Goal: Task Accomplishment & Management: Complete application form

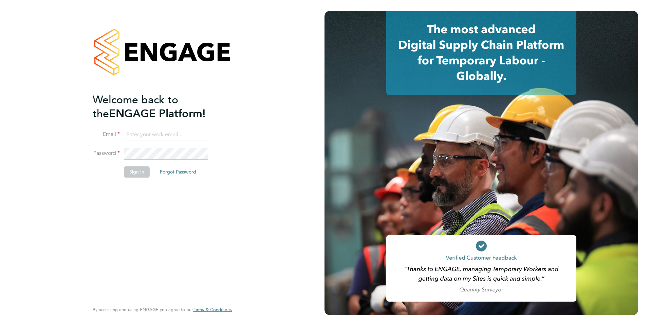
type input "[EMAIL_ADDRESS][PERSON_NAME][DOMAIN_NAME]"
click at [135, 175] on button "Sign In" at bounding box center [137, 172] width 26 height 11
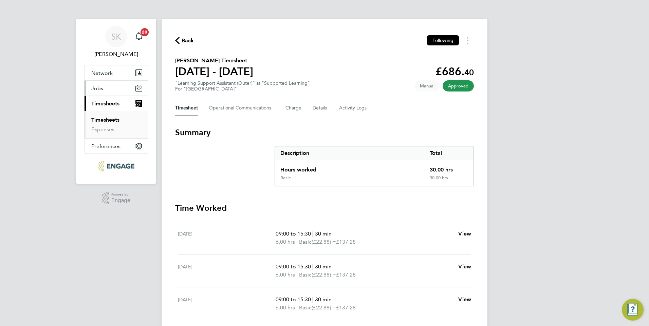
click at [99, 89] on span "Jobs" at bounding box center [97, 88] width 12 height 6
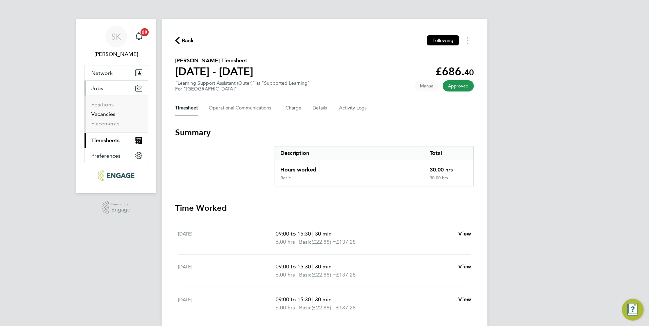
click at [102, 113] on link "Vacancies" at bounding box center [103, 114] width 24 height 6
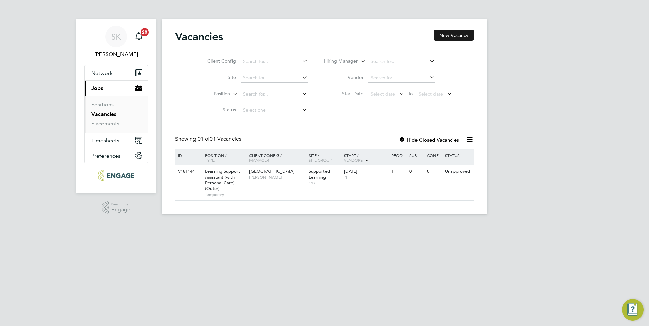
click at [443, 36] on button "New Vacancy" at bounding box center [454, 35] width 40 height 11
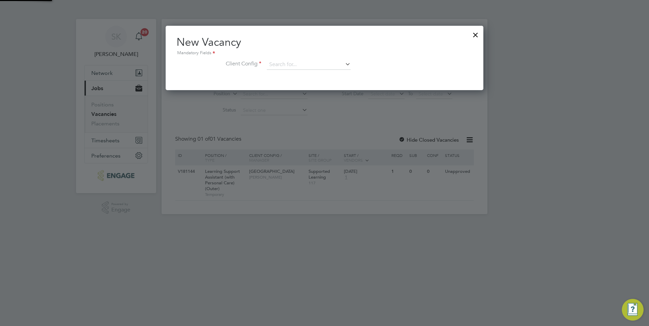
scroll to position [64, 318]
click at [344, 63] on icon at bounding box center [344, 63] width 0 height 9
type input "C"
click at [322, 76] on li "[GEOGRAPHIC_DATA]" at bounding box center [308, 74] width 84 height 9
type input "[GEOGRAPHIC_DATA]"
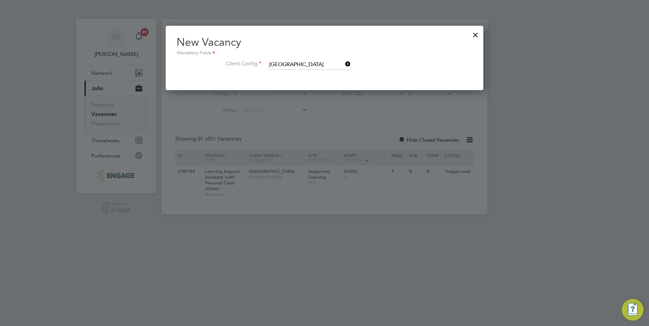
scroll to position [114, 318]
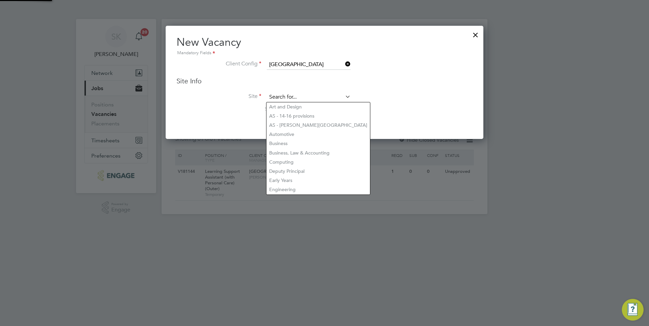
click at [303, 94] on input at bounding box center [309, 97] width 84 height 10
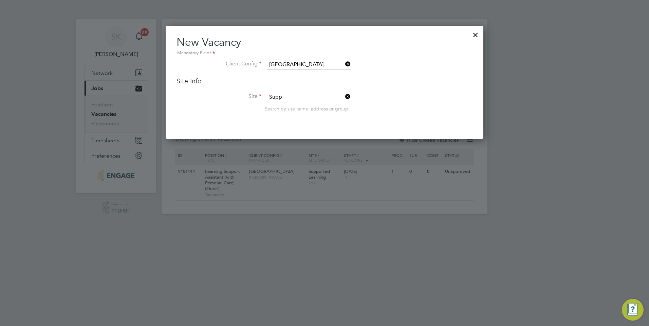
click at [301, 102] on li "Supp orted Learning" at bounding box center [308, 106] width 84 height 9
type input "Supported Learning"
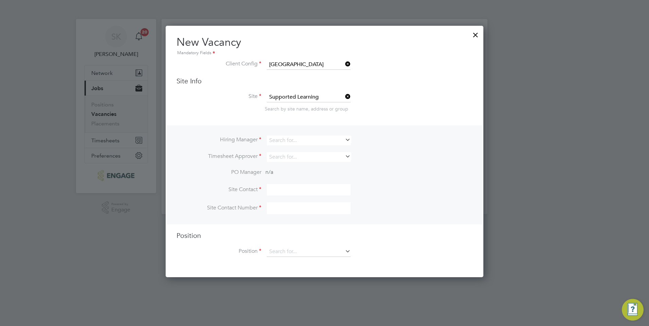
click at [344, 139] on icon at bounding box center [344, 139] width 0 height 9
click at [292, 150] on li "[PERSON_NAME]" at bounding box center [308, 150] width 84 height 9
type input "[PERSON_NAME]"
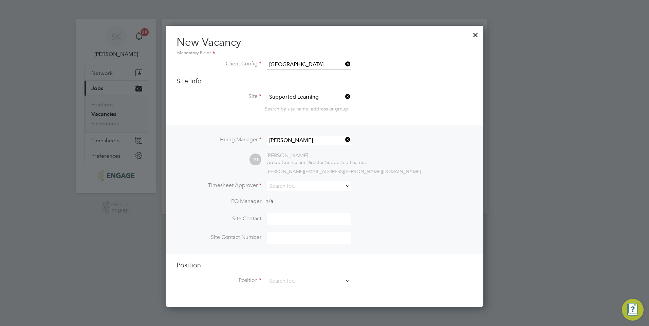
click at [344, 187] on icon at bounding box center [344, 185] width 0 height 9
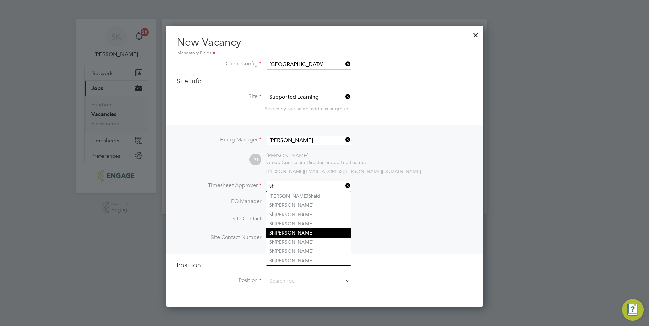
click at [297, 231] on li "Sh [PERSON_NAME]" at bounding box center [308, 233] width 84 height 9
type input "[PERSON_NAME]"
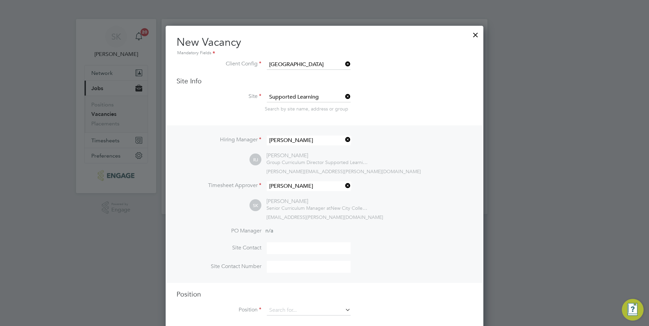
scroll to position [311, 318]
click at [474, 210] on div "Hiring Manager [PERSON_NAME] [PERSON_NAME] [PERSON_NAME] Group Curriculum Direc…" at bounding box center [324, 205] width 316 height 158
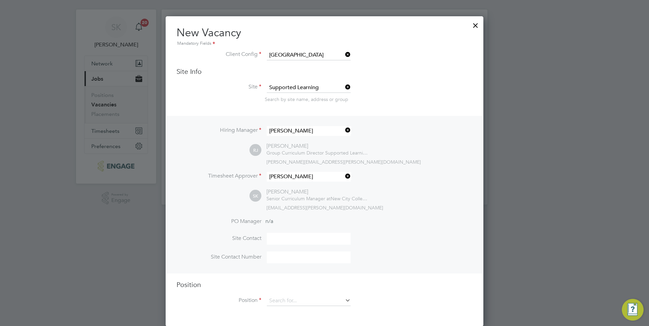
scroll to position [11, 0]
click at [461, 215] on div "Hiring Manager [PERSON_NAME] [PERSON_NAME] [PERSON_NAME] Group Curriculum Direc…" at bounding box center [324, 195] width 316 height 158
drag, startPoint x: 486, startPoint y: 195, endPoint x: 485, endPoint y: 206, distance: 11.2
click at [485, 206] on div at bounding box center [324, 163] width 649 height 326
click at [305, 224] on li "PO Manager n/a" at bounding box center [324, 225] width 296 height 15
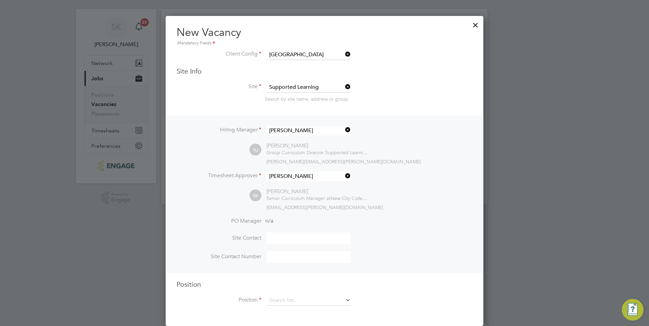
click at [292, 248] on li "Site Contact" at bounding box center [324, 242] width 296 height 19
click at [302, 226] on li "PO Manager n/a" at bounding box center [324, 225] width 296 height 15
click at [293, 300] on input at bounding box center [309, 301] width 84 height 10
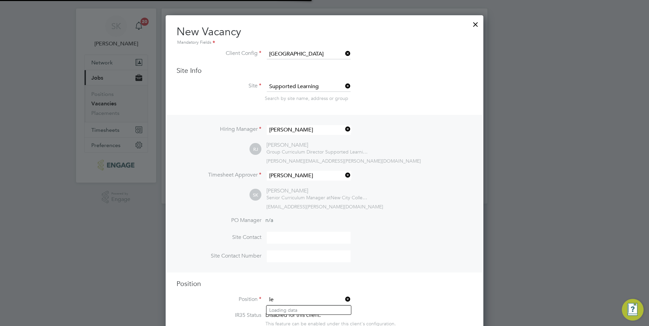
scroll to position [1042, 318]
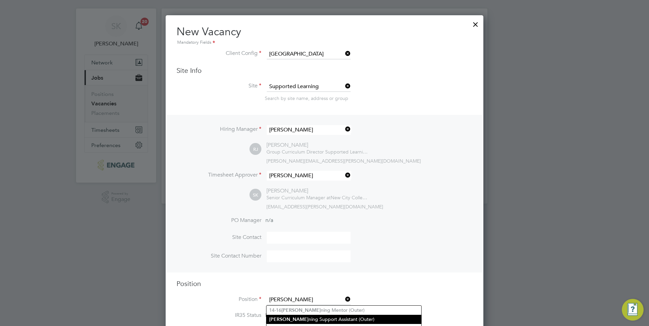
click at [313, 317] on li "[PERSON_NAME] ning Support Assistant (Outer)" at bounding box center [343, 319] width 155 height 9
type input "Learning Support Assistant (Outer)"
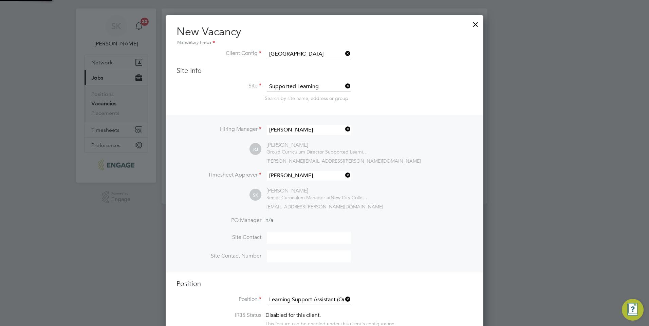
type textarea "LOREMIP DO SIT: • Am cons ad elit se doe Temporinc Utlabore Etdo ma aliquae adm…"
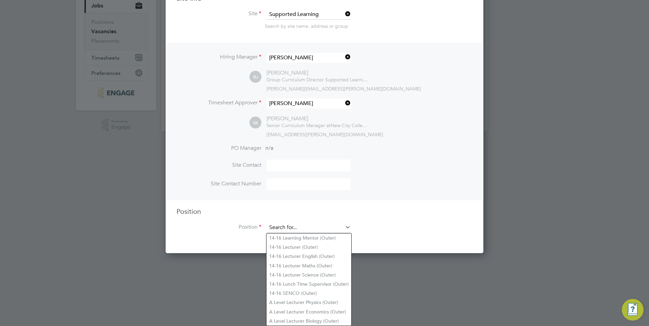
scroll to position [79, 0]
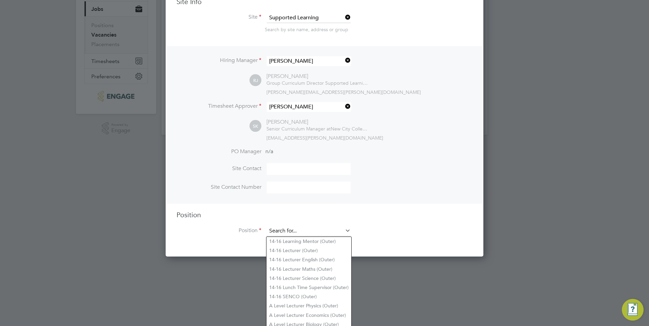
click at [334, 136] on ng-template "Hiring Manager [PERSON_NAME] [PERSON_NAME] [PERSON_NAME] Group Curriculum Direc…" at bounding box center [324, 144] width 296 height 197
click at [344, 231] on icon at bounding box center [344, 230] width 0 height 9
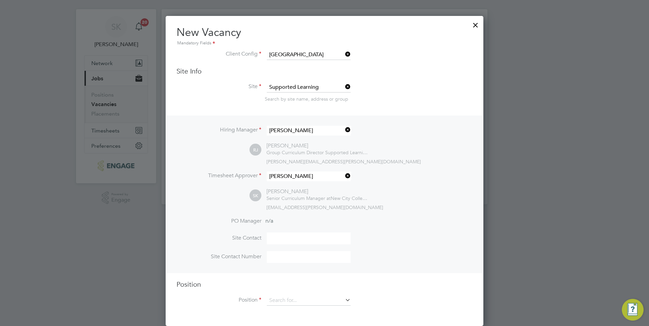
scroll to position [11, 0]
click at [344, 300] on icon at bounding box center [344, 299] width 0 height 9
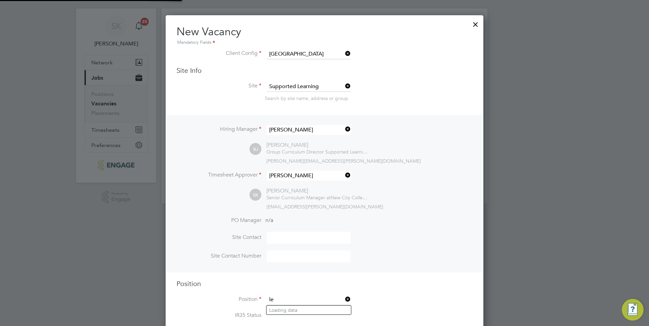
scroll to position [20, 36]
click at [324, 319] on li "Learning Support Assistant (with Personal Care) (Outer)" at bounding box center [328, 319] width 124 height 9
type input "Learning Support Assistant (with Personal Care) (Outer)"
type textarea "LOREMIP DO SIT: • Am cons ad elit se doe Temporinc Utlabore Etdo ma aliquae adm…"
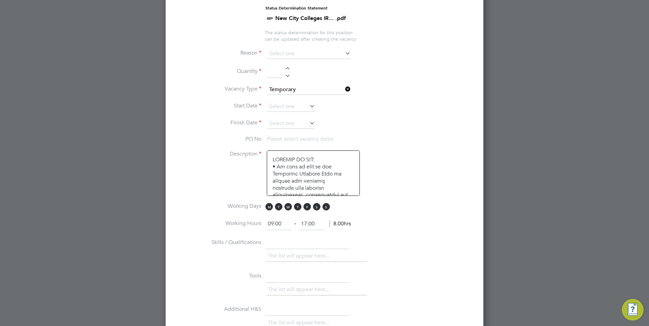
scroll to position [336, 0]
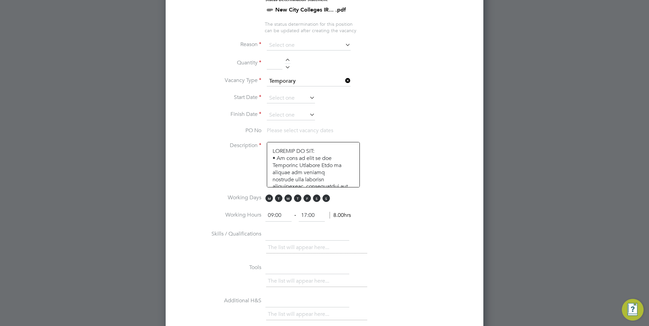
click at [344, 46] on icon at bounding box center [344, 44] width 0 height 9
click at [344, 45] on icon at bounding box center [344, 44] width 0 height 9
click at [344, 44] on icon at bounding box center [344, 44] width 0 height 9
click at [302, 43] on input at bounding box center [309, 45] width 84 height 10
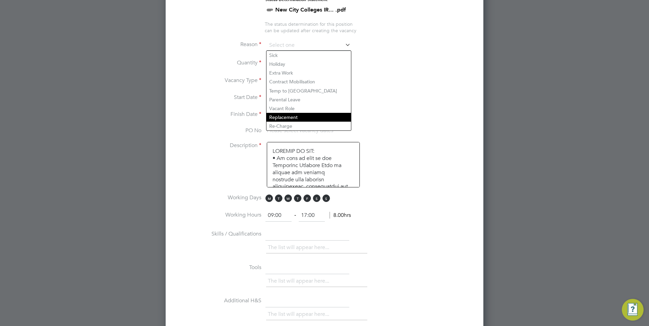
click at [287, 115] on li "Replacement" at bounding box center [308, 117] width 84 height 9
type input "Replacement"
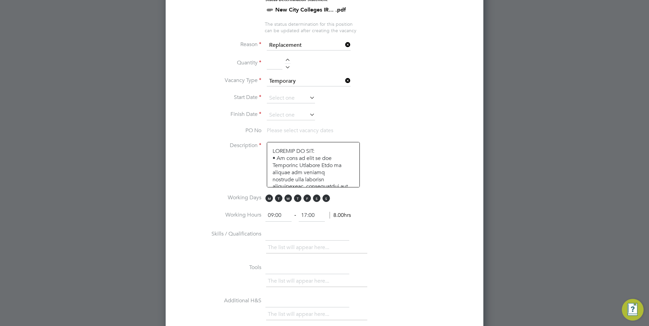
click at [273, 64] on input at bounding box center [275, 63] width 16 height 12
type input "1"
click at [308, 97] on icon at bounding box center [308, 97] width 0 height 9
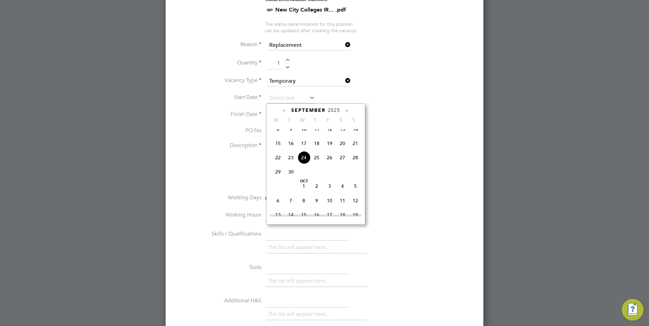
click at [278, 178] on span "29" at bounding box center [277, 172] width 13 height 13
type input "[DATE]"
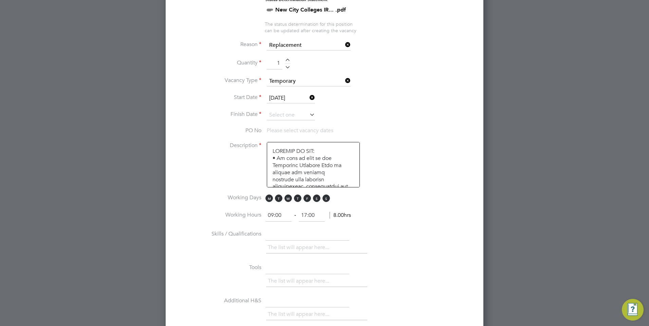
click at [308, 114] on icon at bounding box center [308, 114] width 0 height 9
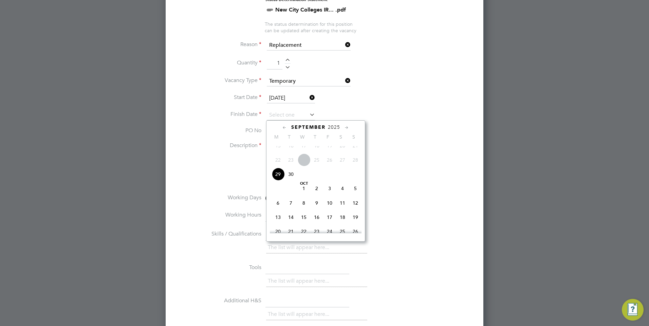
click at [346, 127] on icon at bounding box center [346, 127] width 6 height 7
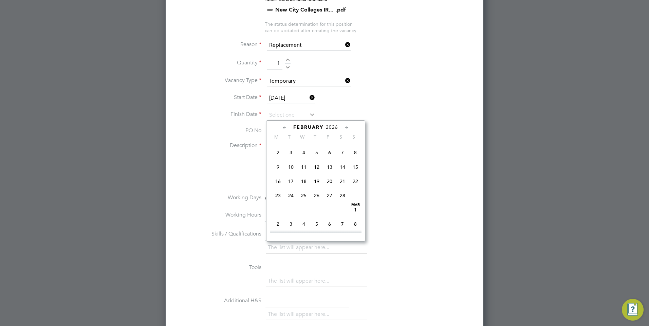
click at [346, 127] on icon at bounding box center [346, 127] width 6 height 7
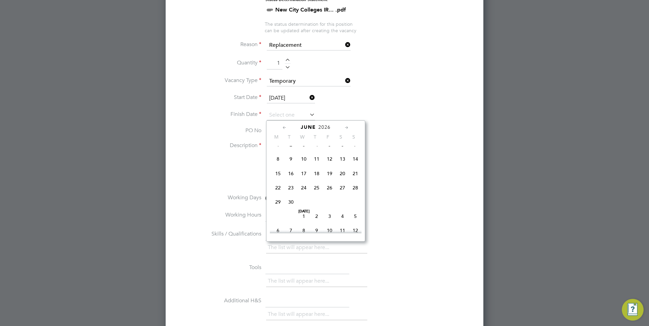
click at [346, 127] on icon at bounding box center [346, 127] width 6 height 7
click at [328, 150] on span "3" at bounding box center [329, 143] width 13 height 13
type input "[DATE]"
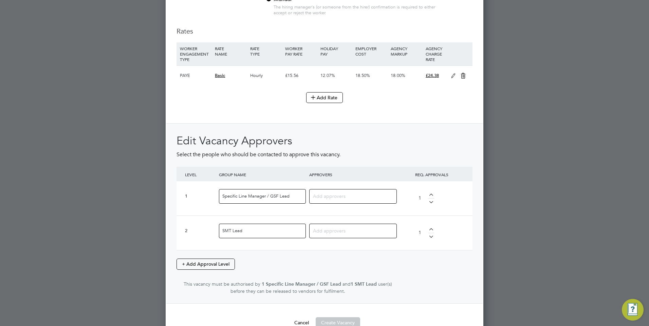
scroll to position [791, 0]
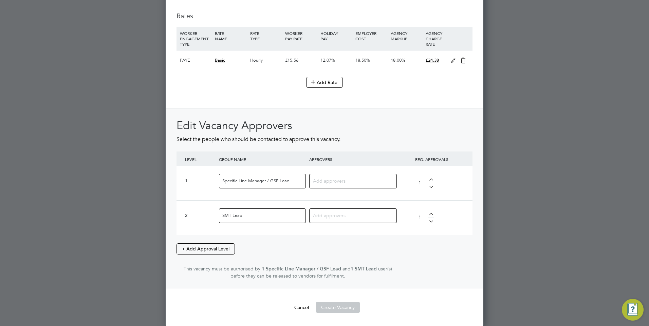
click at [338, 179] on input at bounding box center [350, 180] width 75 height 9
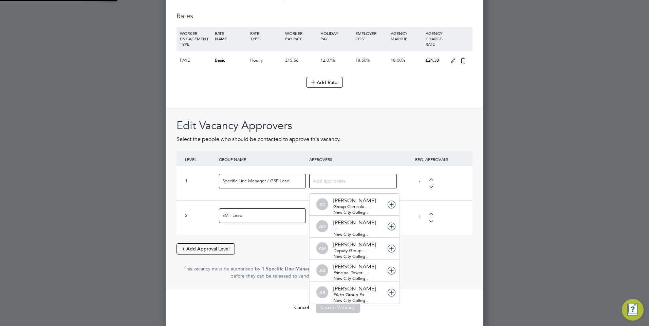
scroll to position [0, 0]
type input "rac"
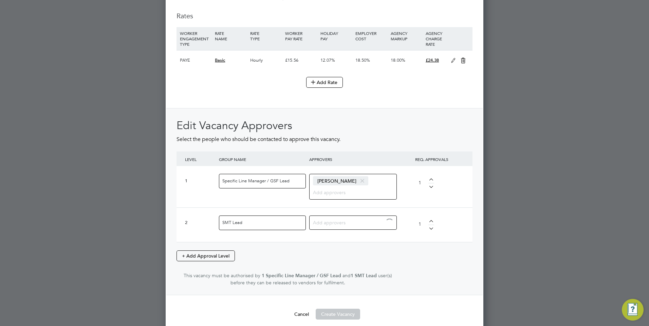
click at [329, 222] on input at bounding box center [350, 222] width 75 height 9
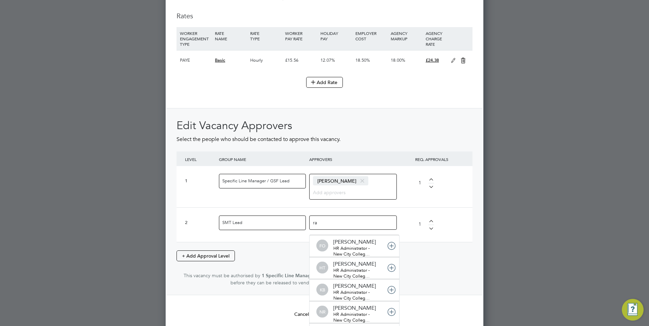
type input "r"
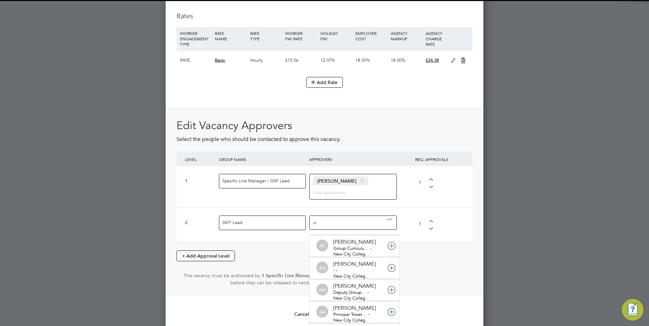
type input "vic"
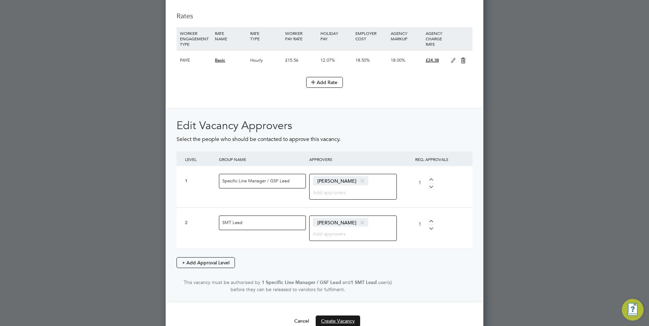
click at [341, 320] on button "Create Vacancy" at bounding box center [337, 321] width 44 height 11
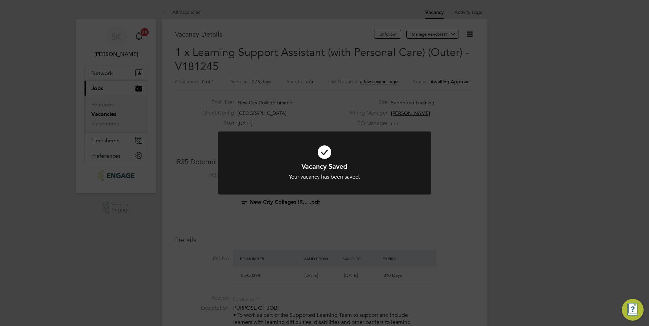
click at [511, 112] on div "Vacancy Saved Your vacancy has been saved. Cancel Okay" at bounding box center [324, 163] width 649 height 326
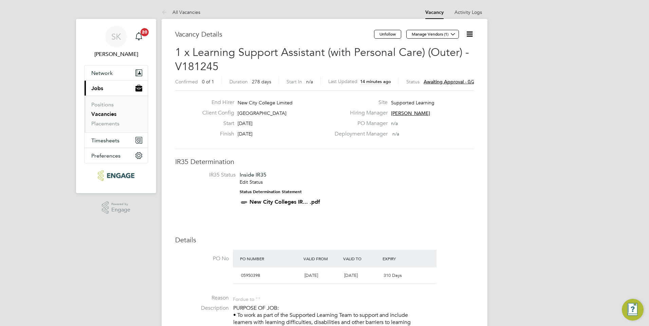
click at [466, 32] on icon at bounding box center [469, 34] width 8 height 8
click at [454, 52] on li "Edit Vacancy e" at bounding box center [452, 49] width 39 height 9
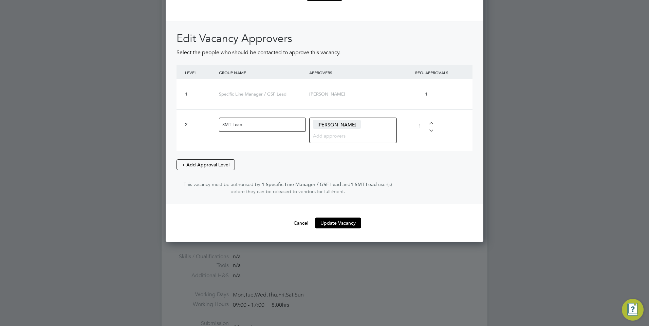
scroll to position [909, 0]
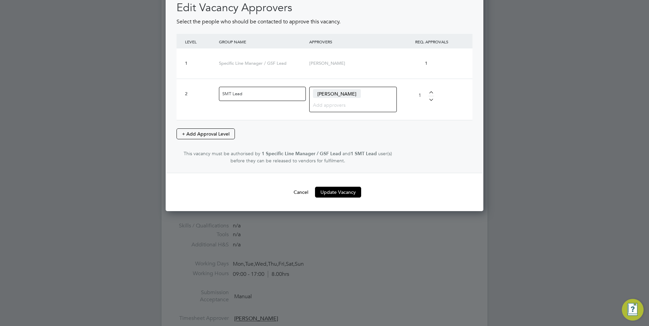
click at [370, 92] on div "[PERSON_NAME]" at bounding box center [353, 99] width 88 height 25
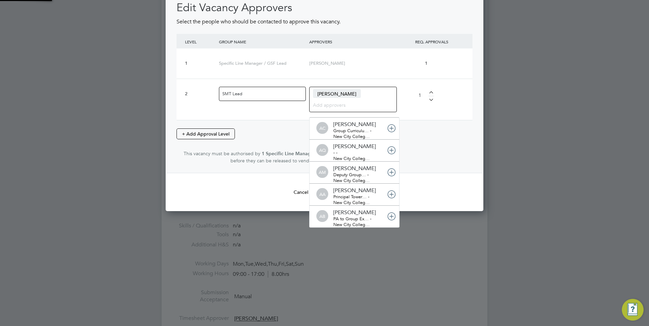
scroll to position [7, 48]
click at [325, 103] on input at bounding box center [350, 104] width 75 height 9
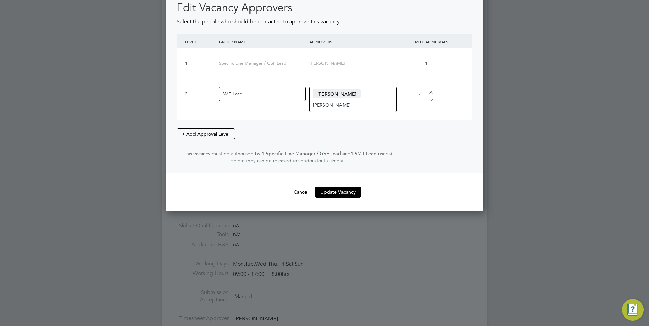
type input "[PERSON_NAME]"
click at [429, 92] on div at bounding box center [431, 93] width 6 height 5
type input "2"
click at [328, 103] on input "[PERSON_NAME]" at bounding box center [334, 104] width 42 height 9
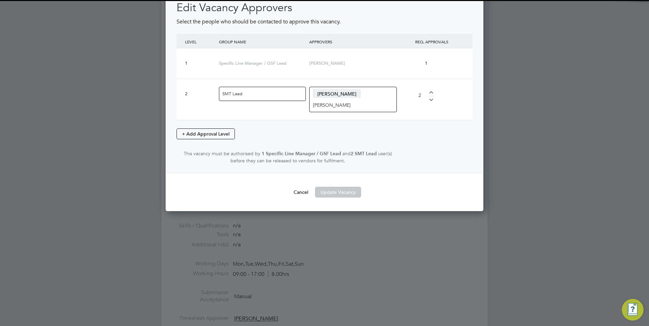
drag, startPoint x: 328, startPoint y: 103, endPoint x: 311, endPoint y: 104, distance: 17.3
click at [311, 104] on div "[PERSON_NAME] [PERSON_NAME]" at bounding box center [353, 99] width 88 height 25
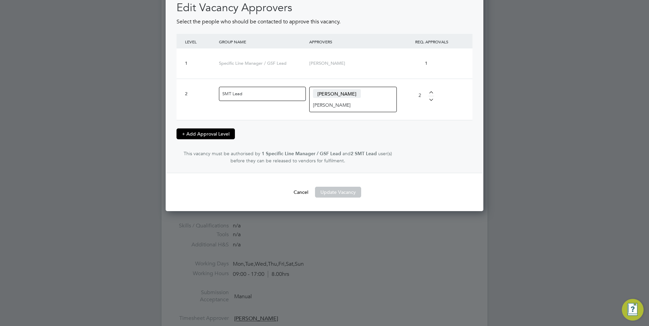
type input "[PERSON_NAME]"
click at [219, 132] on button "+ Add Approval Level" at bounding box center [205, 134] width 58 height 11
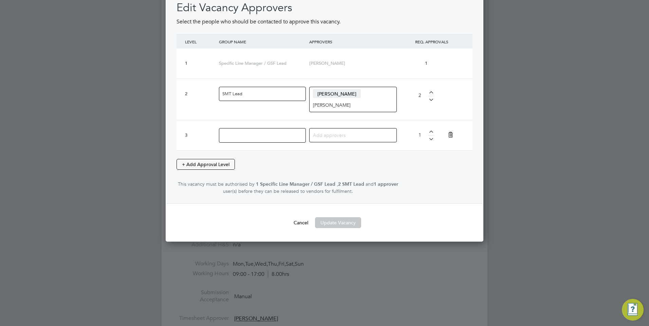
click at [319, 136] on input at bounding box center [350, 135] width 75 height 9
type input "jac"
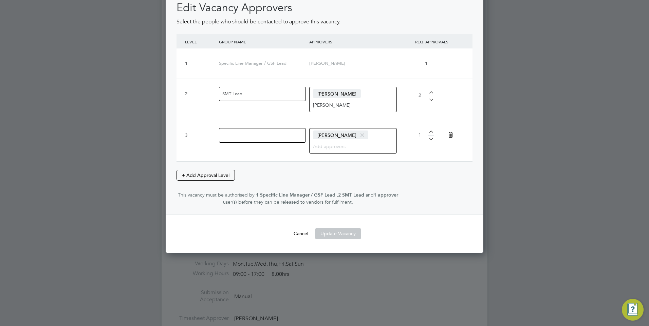
click at [449, 94] on div "2 SMT Lead [PERSON_NAME] [PERSON_NAME] 2" at bounding box center [324, 99] width 296 height 41
click at [433, 97] on div at bounding box center [431, 98] width 6 height 5
type input "1"
drag, startPoint x: 340, startPoint y: 104, endPoint x: 307, endPoint y: 105, distance: 32.6
click at [307, 105] on div "2 SMT Lead [PERSON_NAME] [PERSON_NAME] 1" at bounding box center [324, 99] width 296 height 41
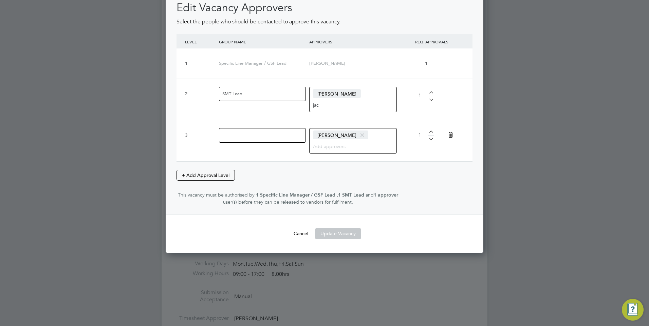
type input "jac"
click at [340, 136] on span "[PERSON_NAME]" at bounding box center [340, 135] width 55 height 9
click at [361, 133] on span at bounding box center [362, 135] width 10 height 13
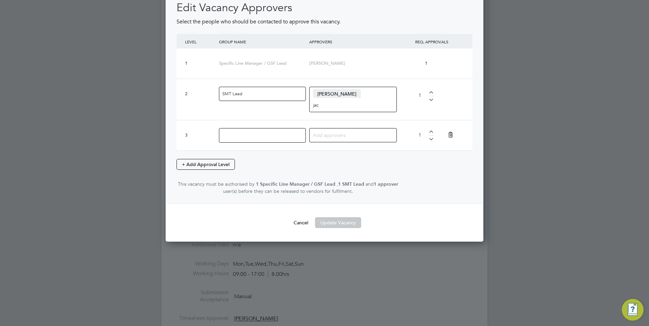
click at [476, 172] on div "Edit Vacancy Approvers Select the people who should be contacted to approve thi…" at bounding box center [324, 97] width 316 height 214
drag, startPoint x: 328, startPoint y: 106, endPoint x: 301, endPoint y: 103, distance: 26.9
click at [302, 104] on div "2 SMT Lead [PERSON_NAME] jac [PERSON_NAME] [PERSON_NAME] Deputy Principal… - Ne…" at bounding box center [324, 99] width 296 height 41
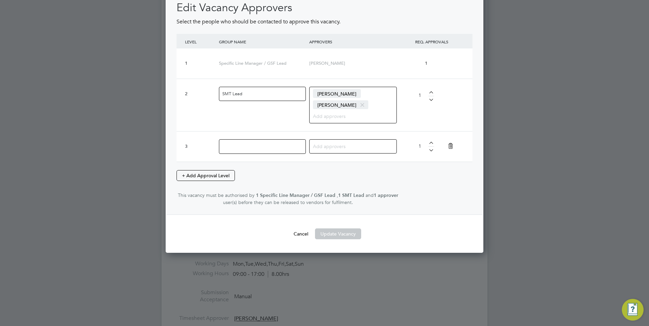
click at [451, 143] on icon at bounding box center [450, 146] width 12 height 16
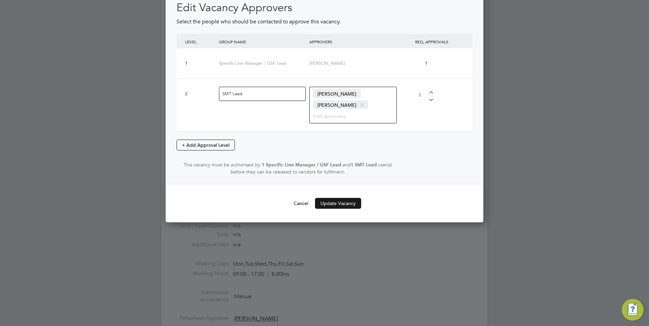
click at [340, 202] on button "Update Vacancy" at bounding box center [338, 203] width 46 height 11
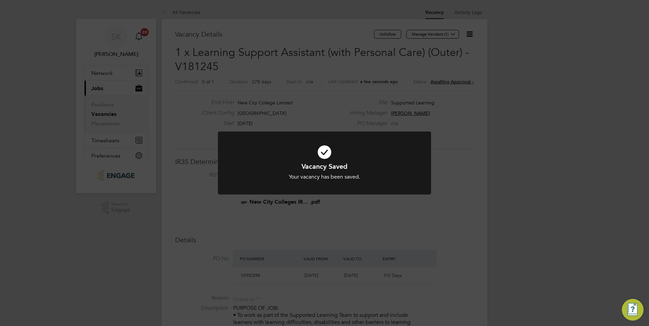
click at [564, 144] on div "Vacancy Saved Your vacancy has been saved. Cancel Okay" at bounding box center [324, 163] width 649 height 326
